Goal: Information Seeking & Learning: Learn about a topic

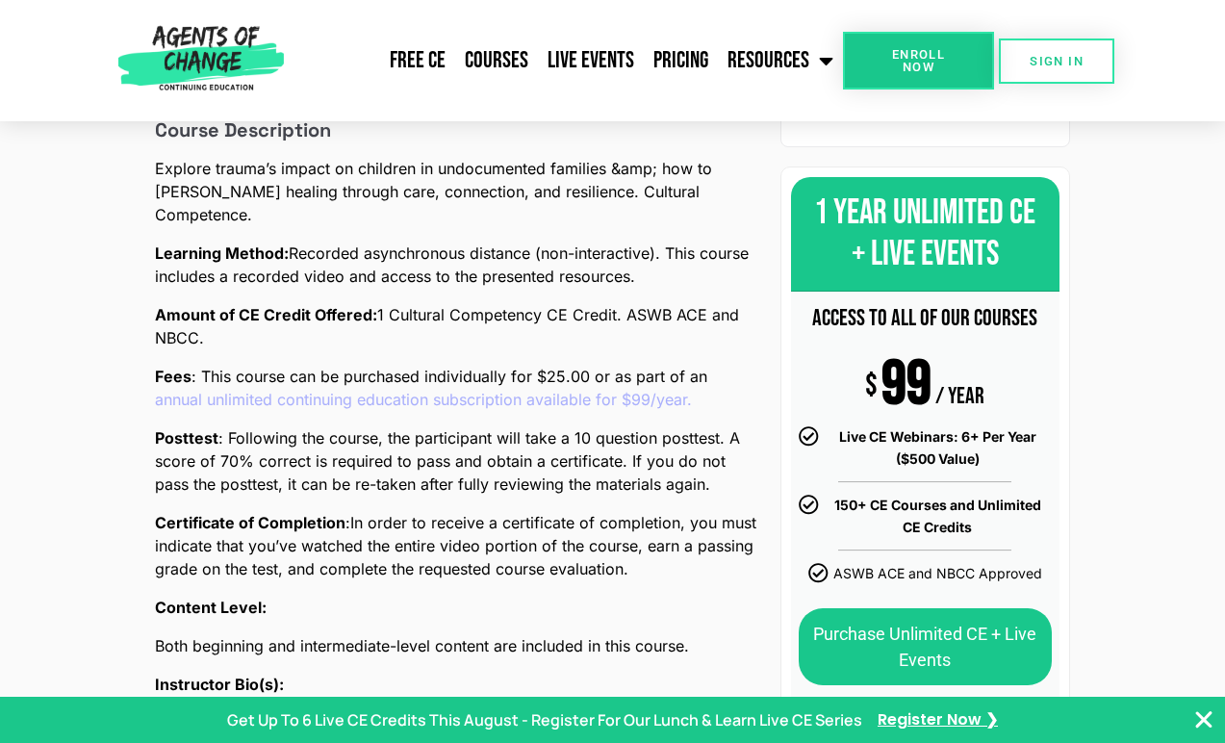
scroll to position [661, 0]
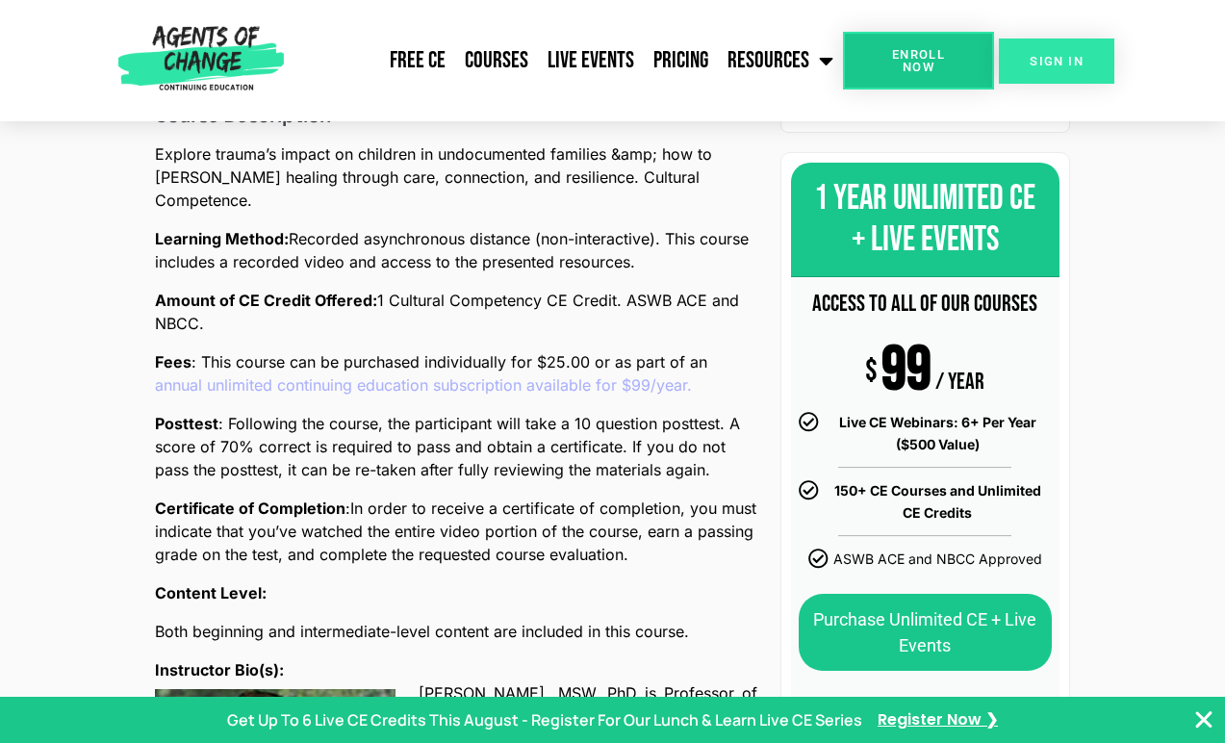
click at [1073, 45] on link "SIGN IN" at bounding box center [1056, 60] width 115 height 45
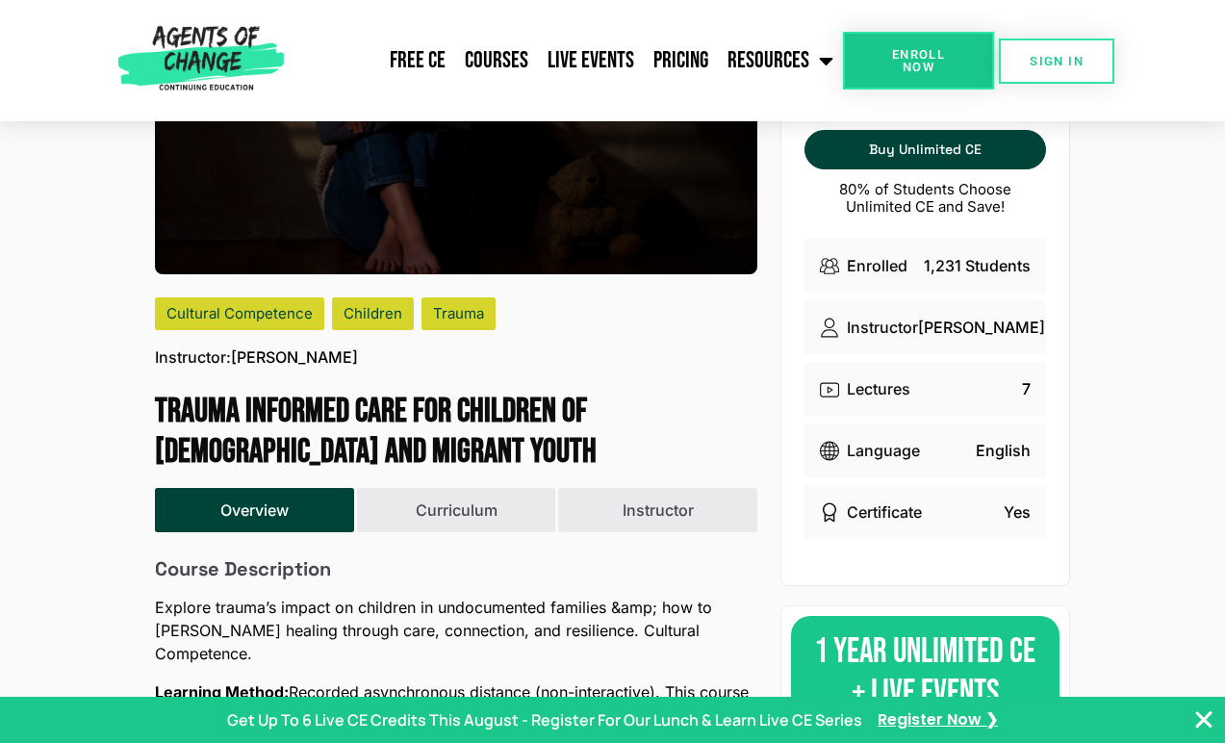
scroll to position [0, 0]
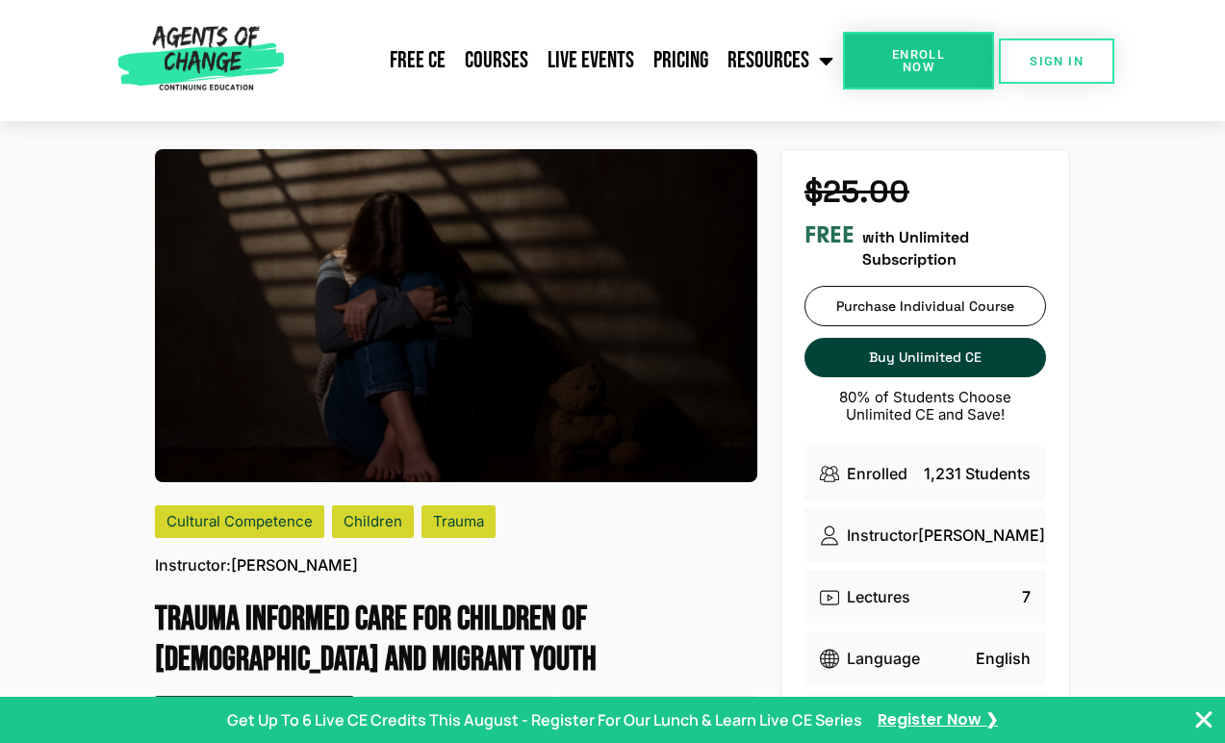
drag, startPoint x: 470, startPoint y: 662, endPoint x: 157, endPoint y: 611, distance: 317.7
click at [157, 611] on h1 "Trauma Informed Care for Children of Undocumented Parents and Migrant Youth" at bounding box center [456, 639] width 602 height 81
copy h1 "Trauma Informed Care for Children of Undocumented Parents and Migrant Youth"
click at [1043, 59] on span "SIGN IN" at bounding box center [1056, 61] width 54 height 13
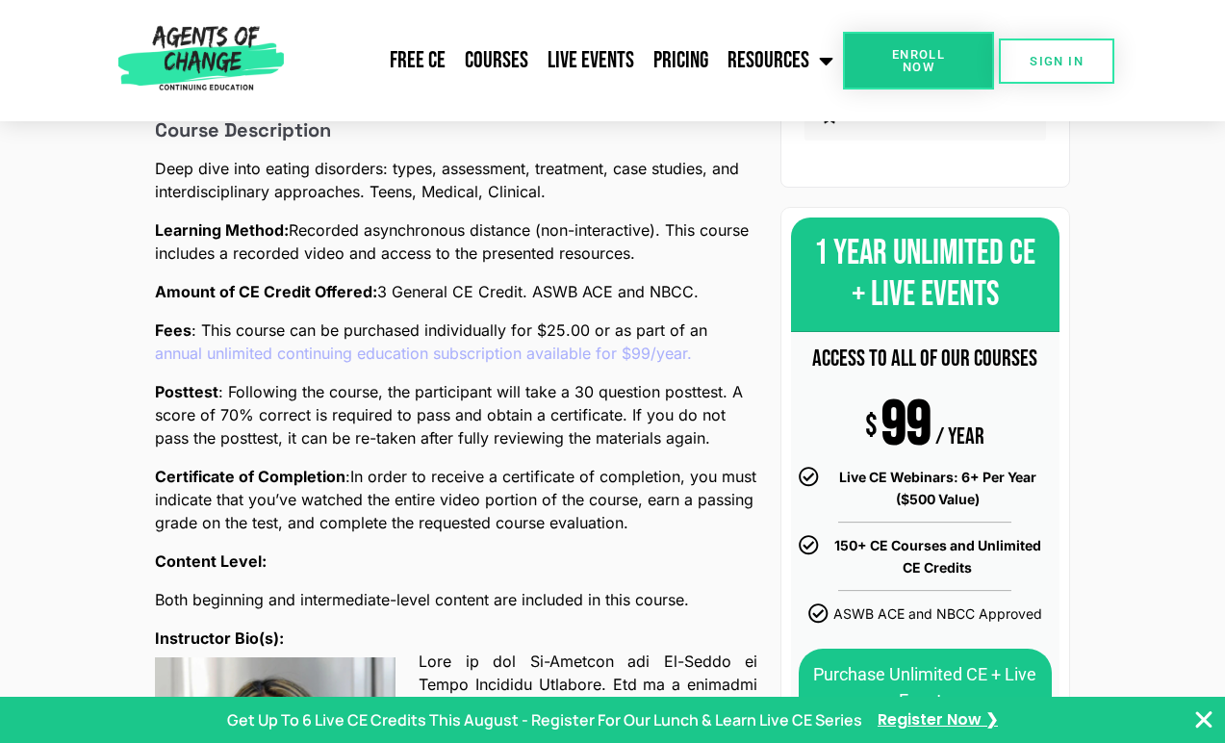
scroll to position [608, 0]
